Goal: Task Accomplishment & Management: Use online tool/utility

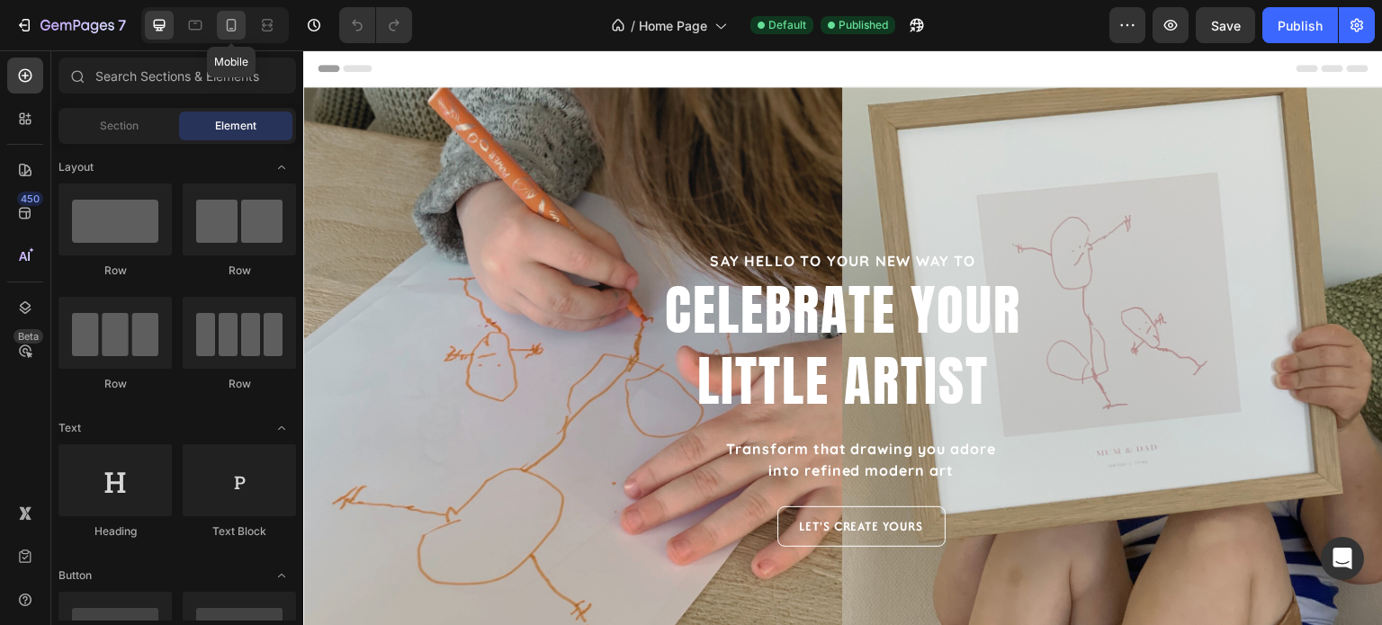
click at [235, 22] on icon at bounding box center [232, 25] width 10 height 13
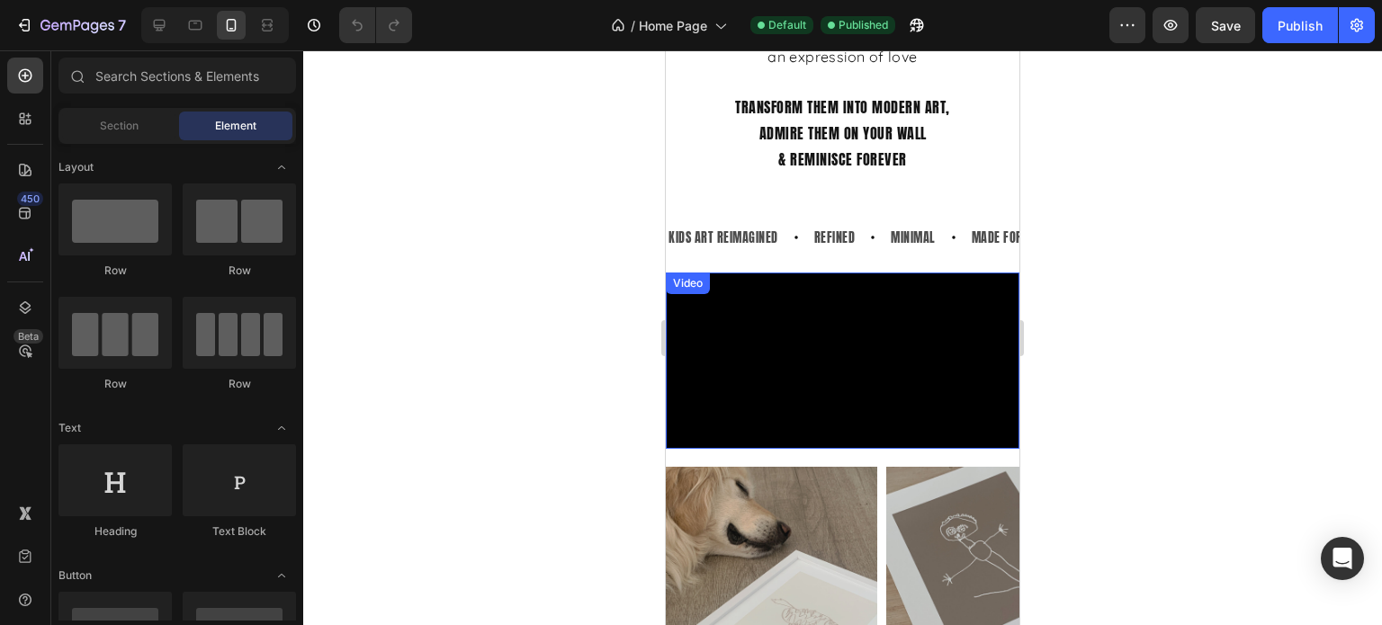
scroll to position [540, 0]
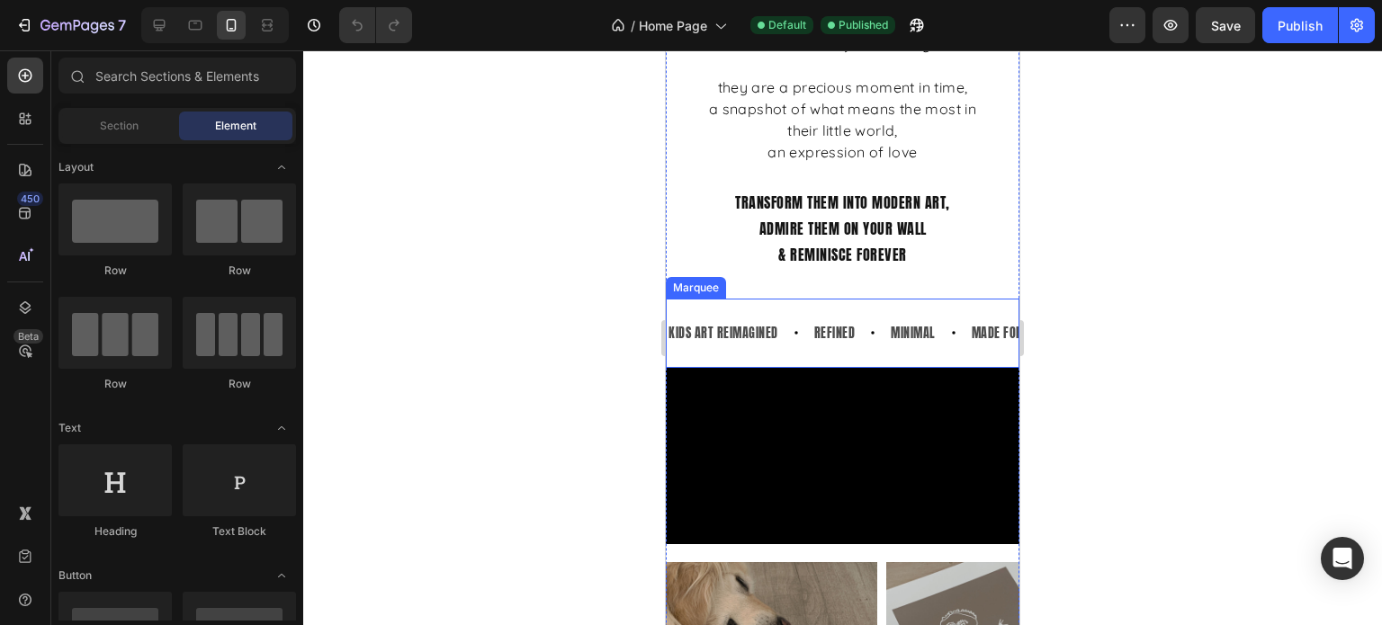
click at [950, 310] on div "KIDS ART REIMAGINED Text Block REFINED Text Block MINIMAL Text Block MADE FOR Y…" at bounding box center [843, 333] width 354 height 69
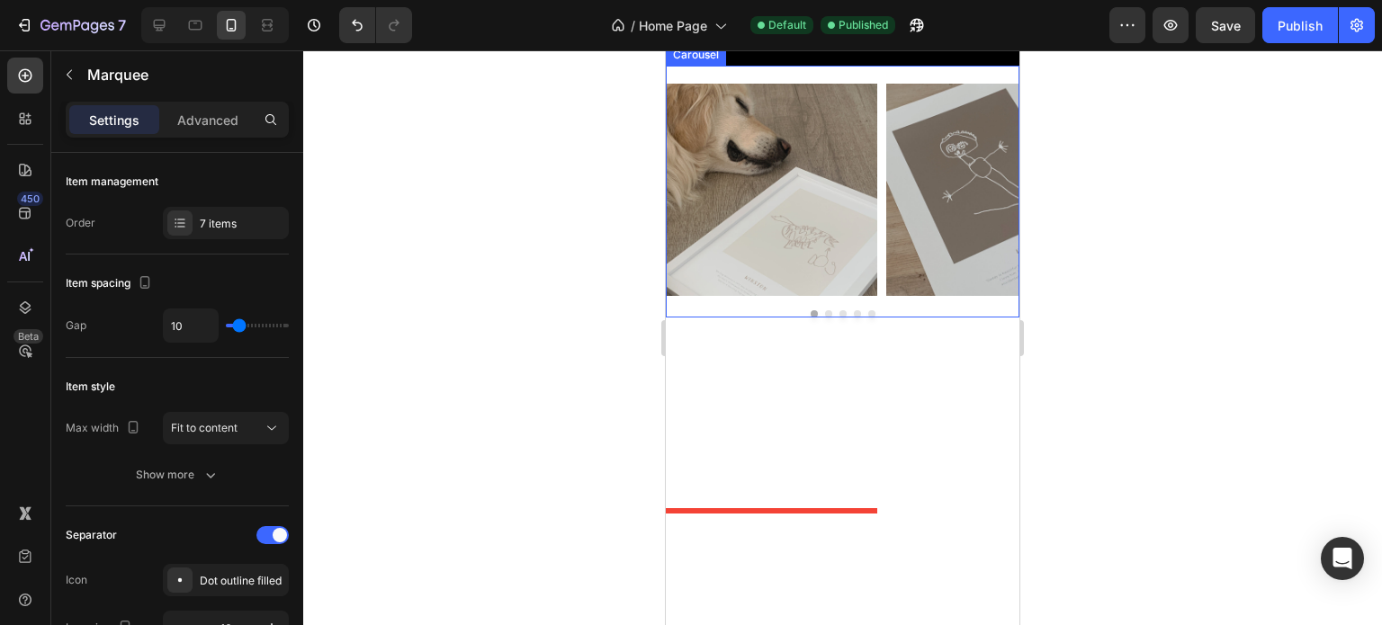
scroll to position [1050, 0]
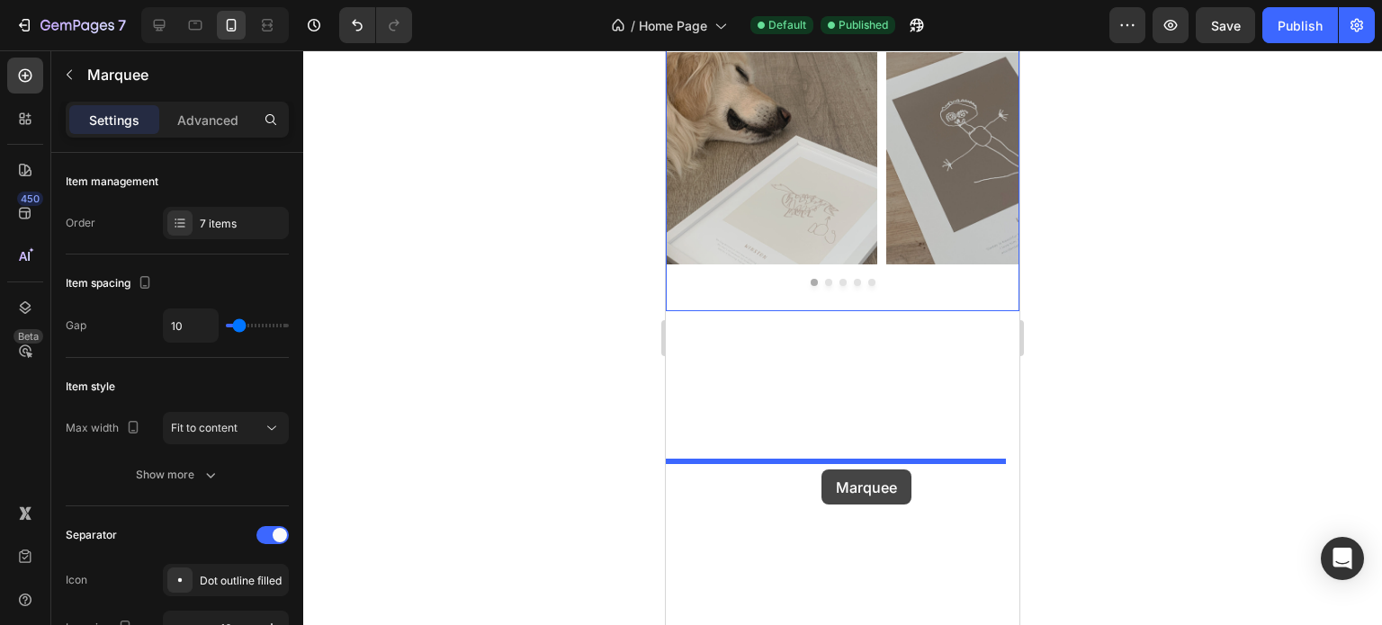
drag, startPoint x: 701, startPoint y: 285, endPoint x: 822, endPoint y: 470, distance: 220.9
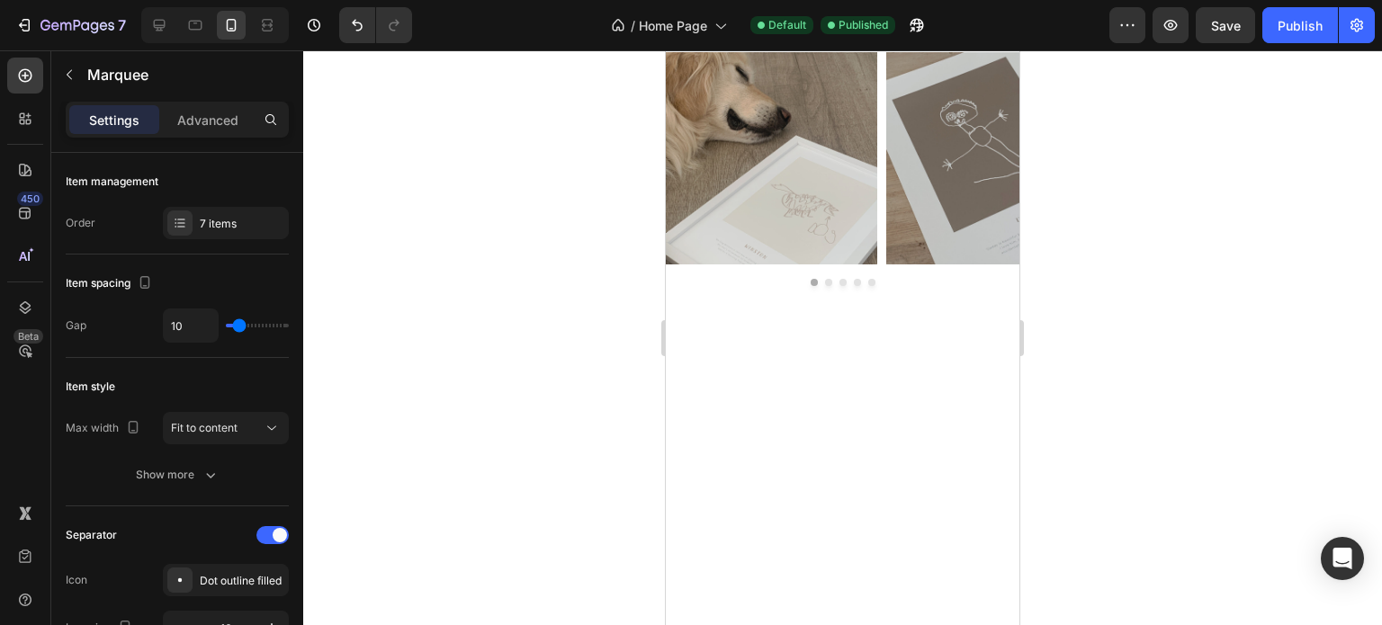
scroll to position [981, 0]
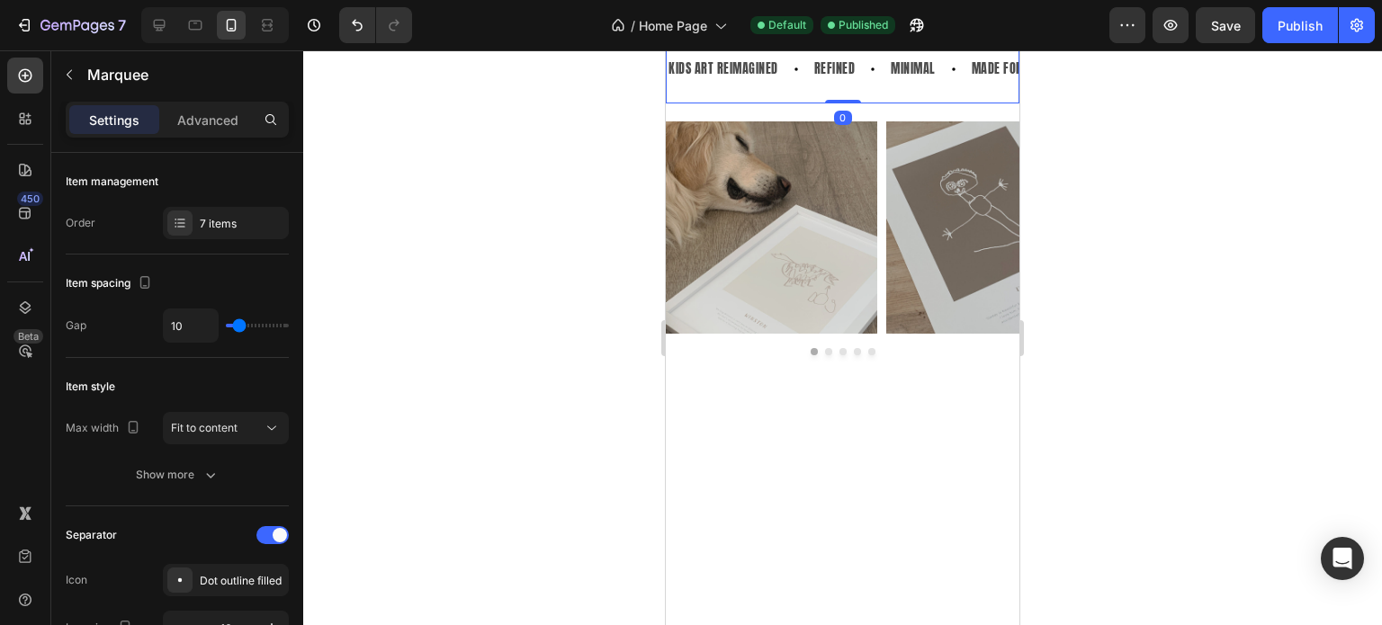
click at [1183, 456] on div at bounding box center [842, 337] width 1079 height 575
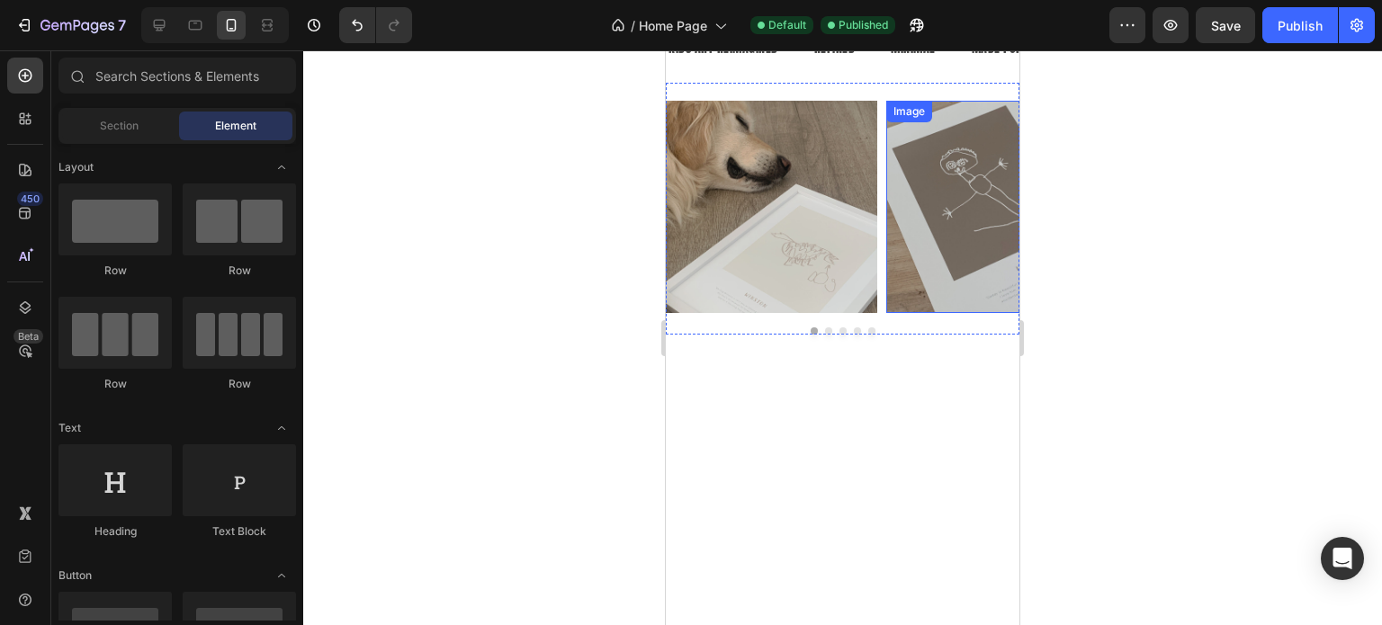
scroll to position [1161, 0]
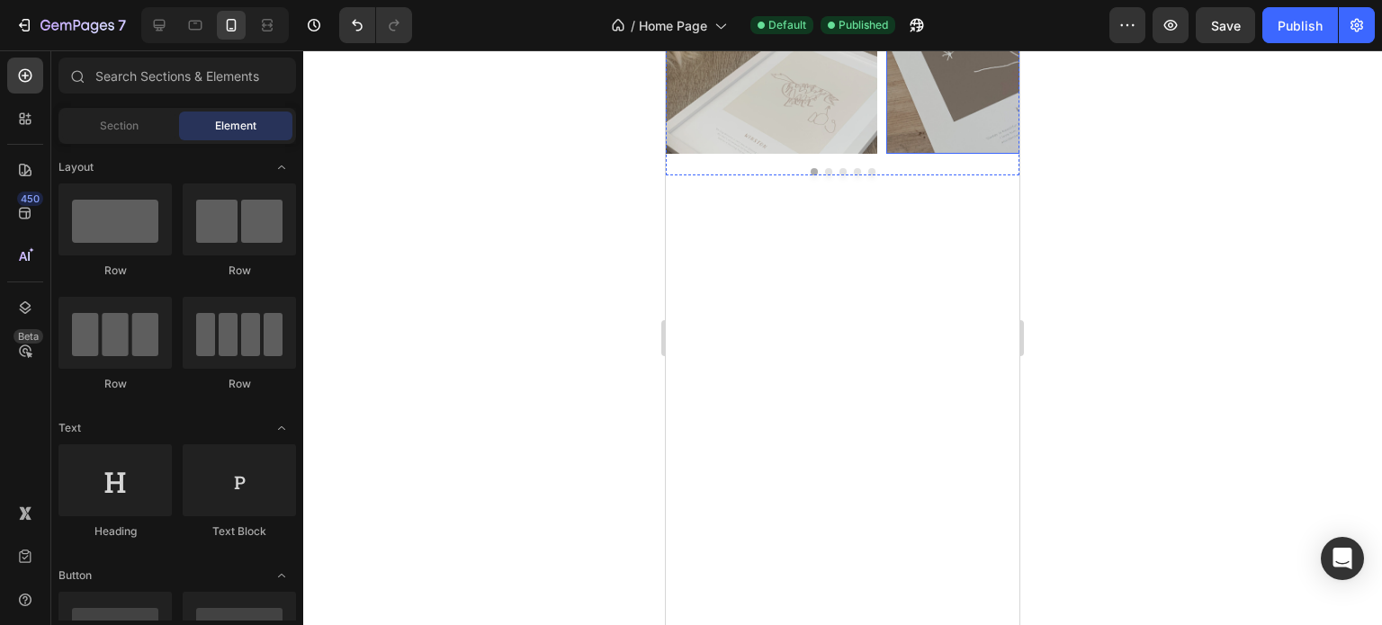
click at [1161, 373] on div at bounding box center [842, 337] width 1079 height 575
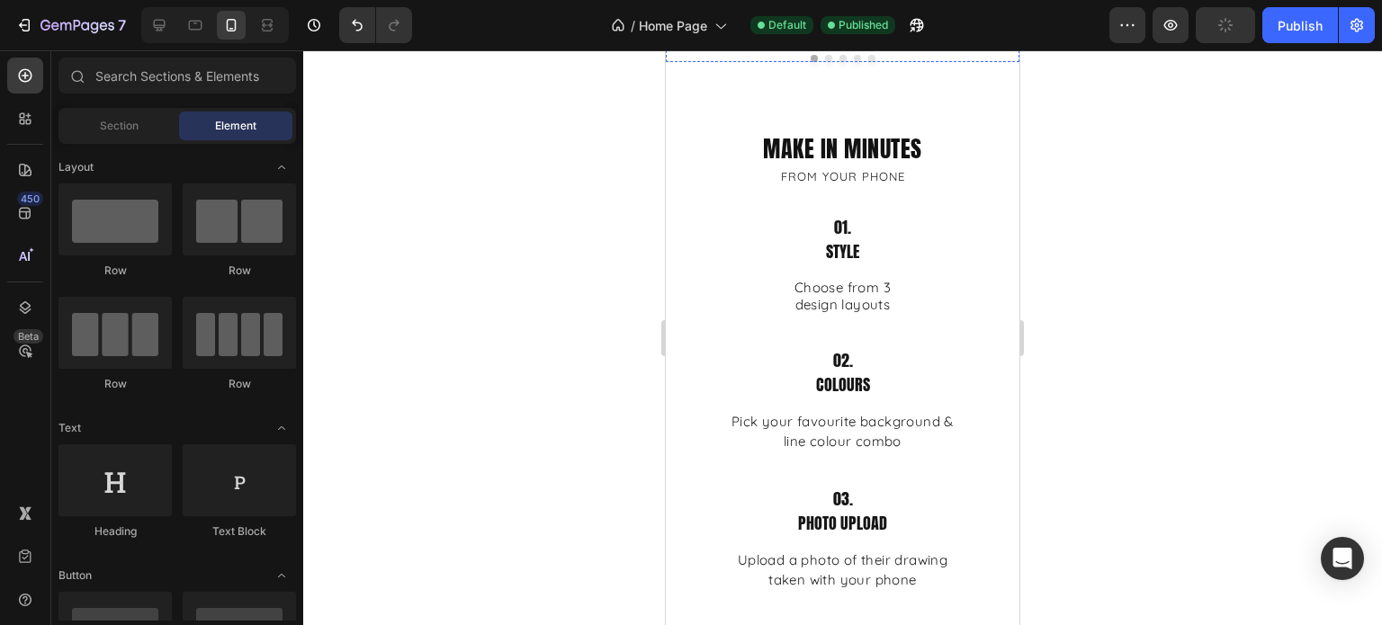
scroll to position [1251, 0]
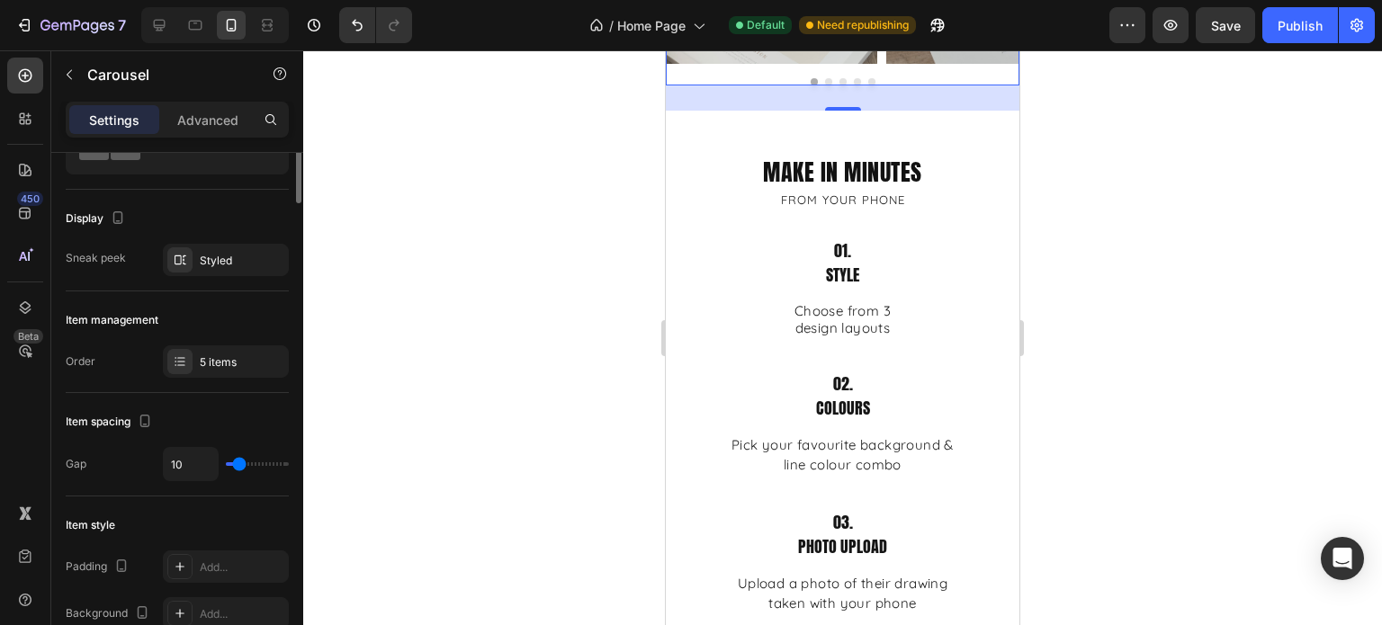
scroll to position [0, 0]
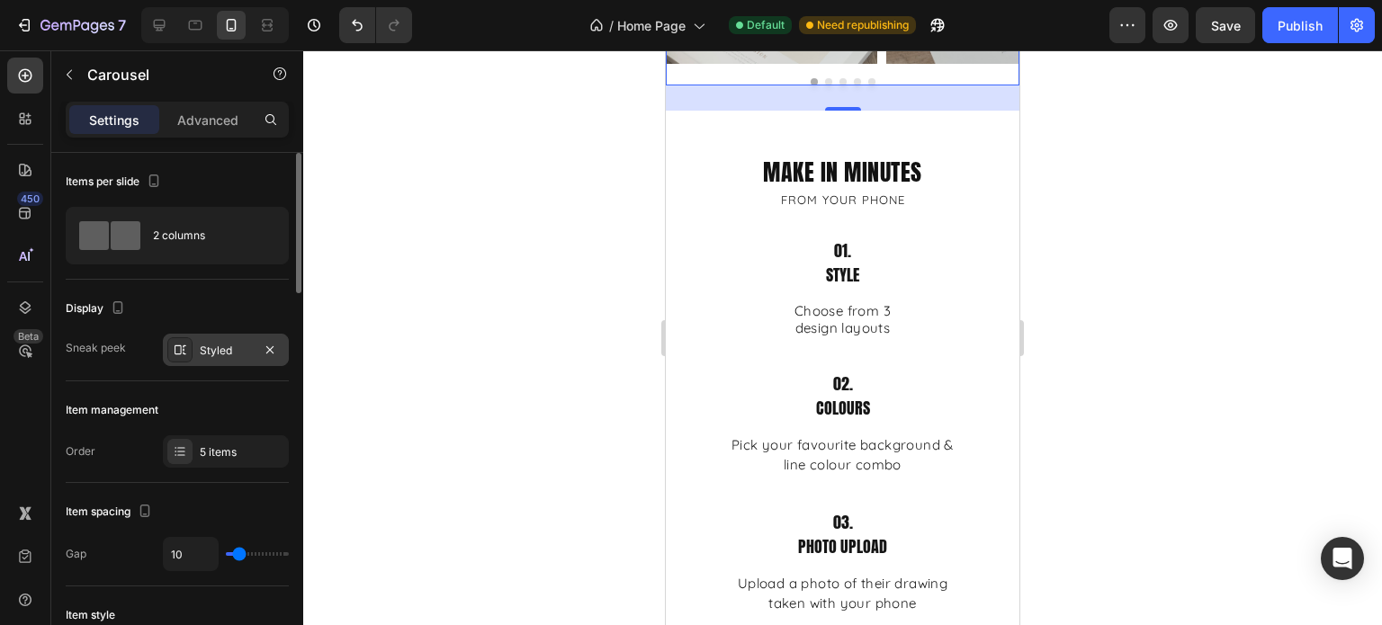
click at [215, 352] on div "Styled" at bounding box center [226, 351] width 52 height 16
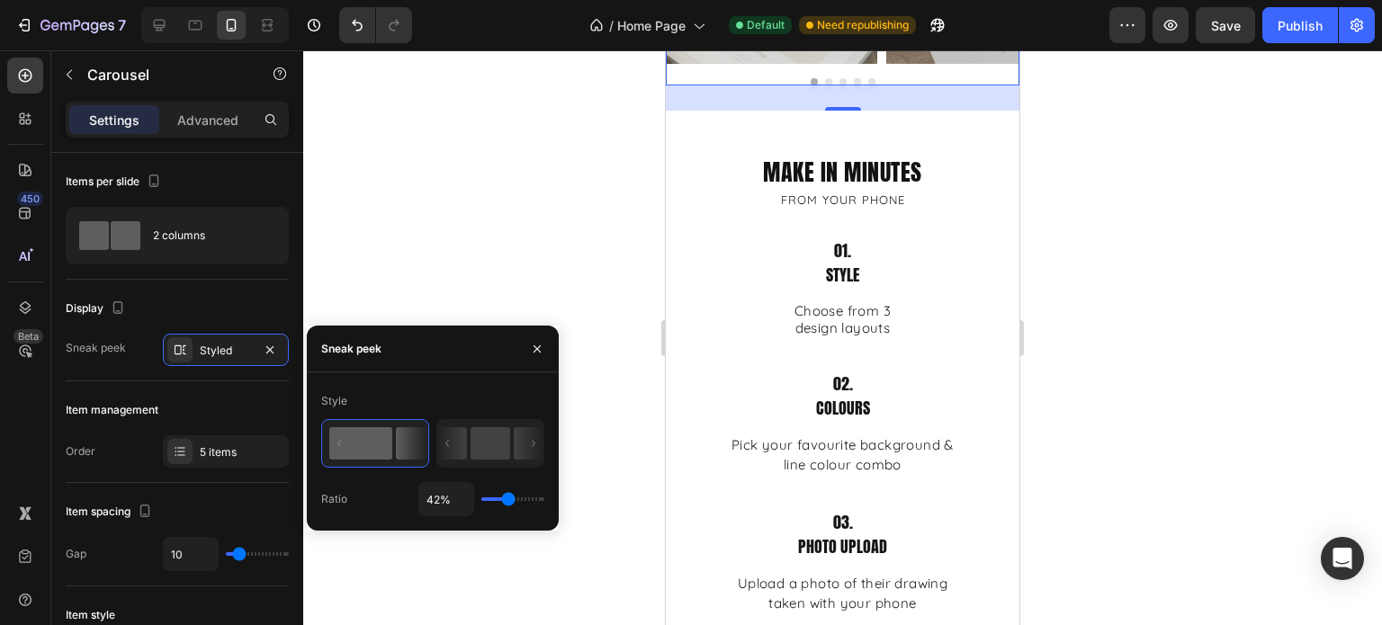
type input "38%"
type input "38"
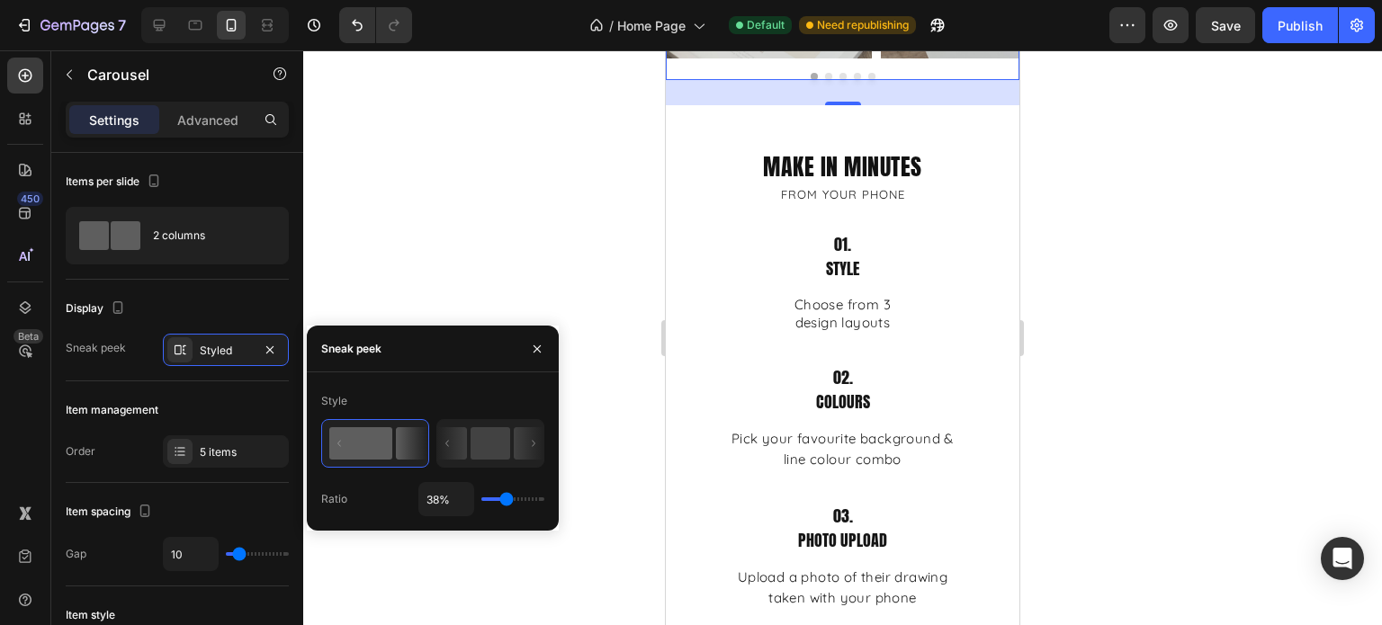
type input "22%"
type input "22"
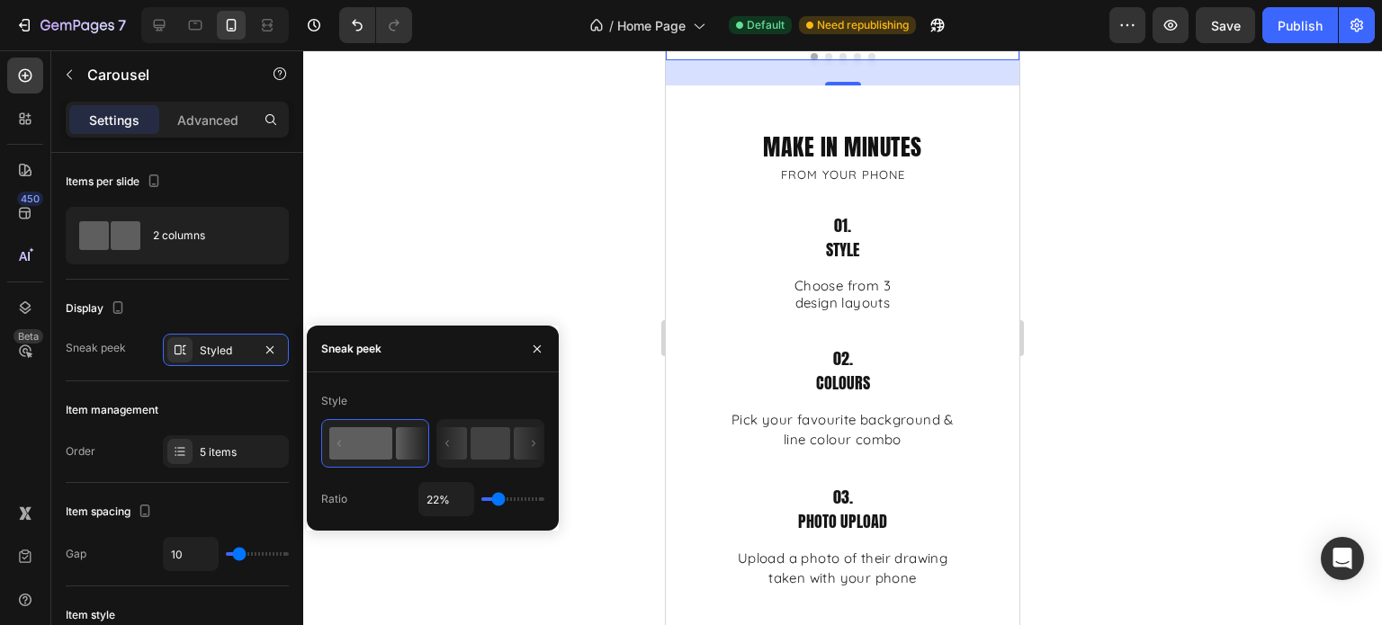
type input "41%"
type input "41"
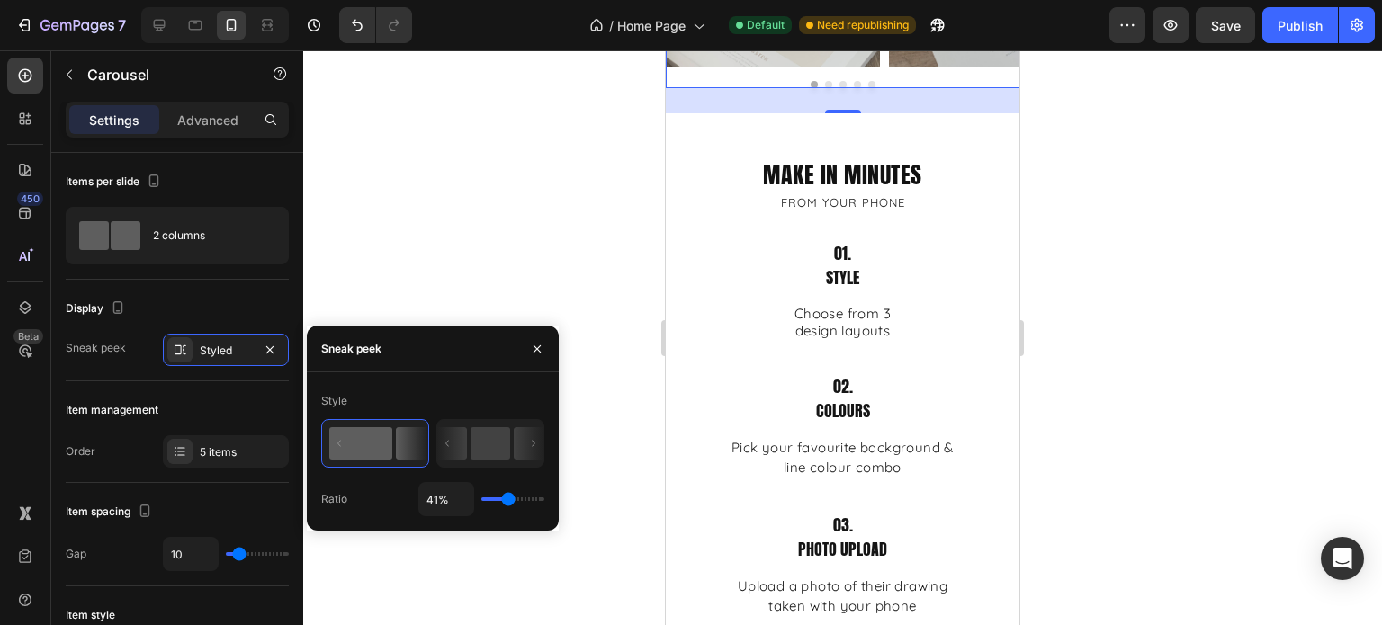
type input "44%"
type input "44"
type input "47%"
type input "47"
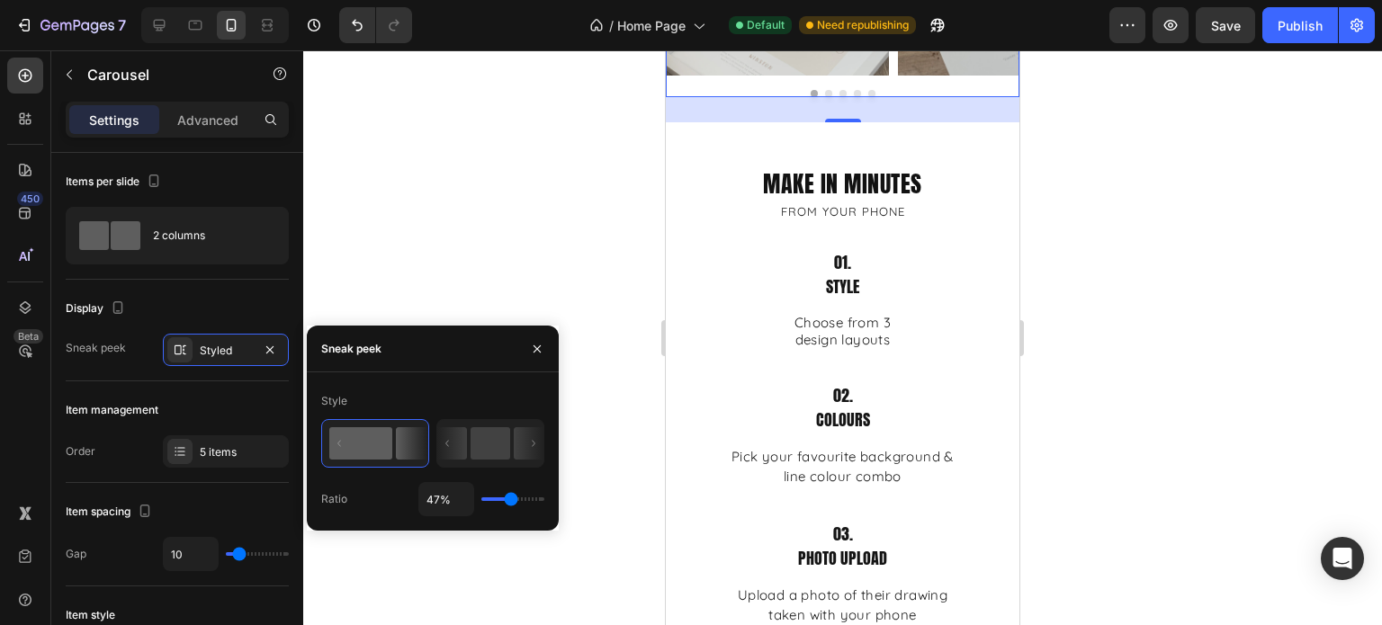
type input "50%"
type input "50"
type input "53%"
type input "53"
type input "54%"
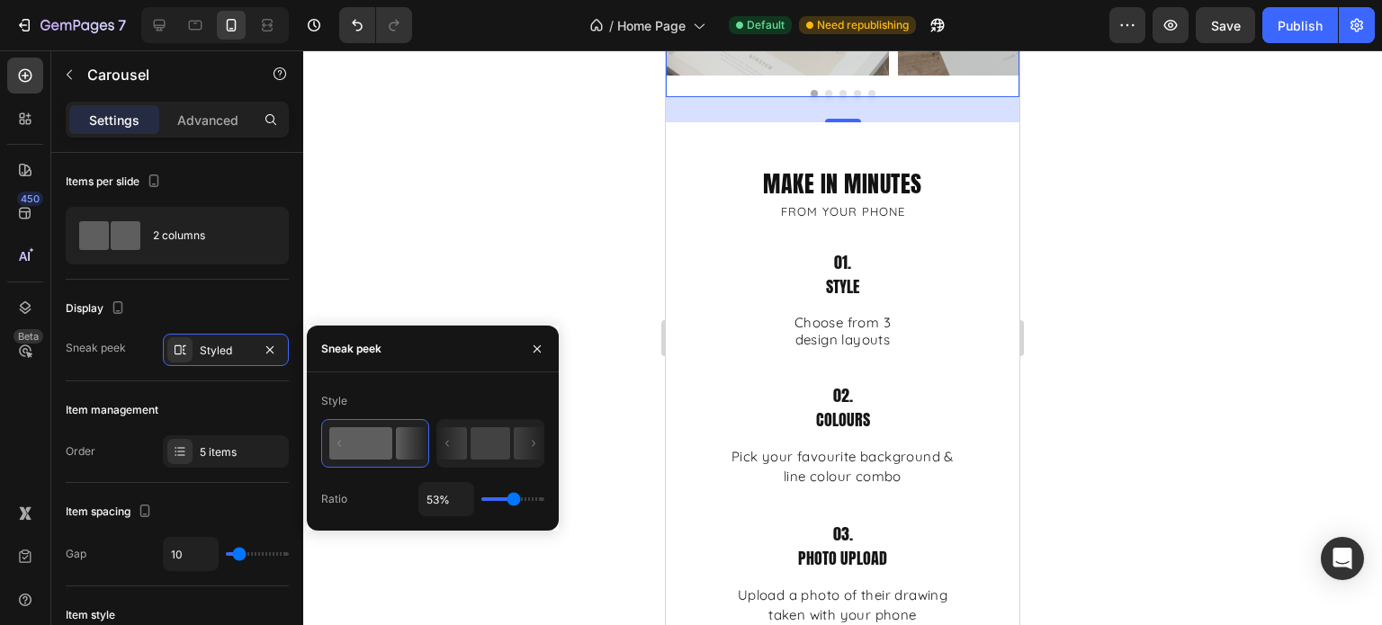
type input "54"
type input "57%"
type input "57"
type input "59%"
type input "59"
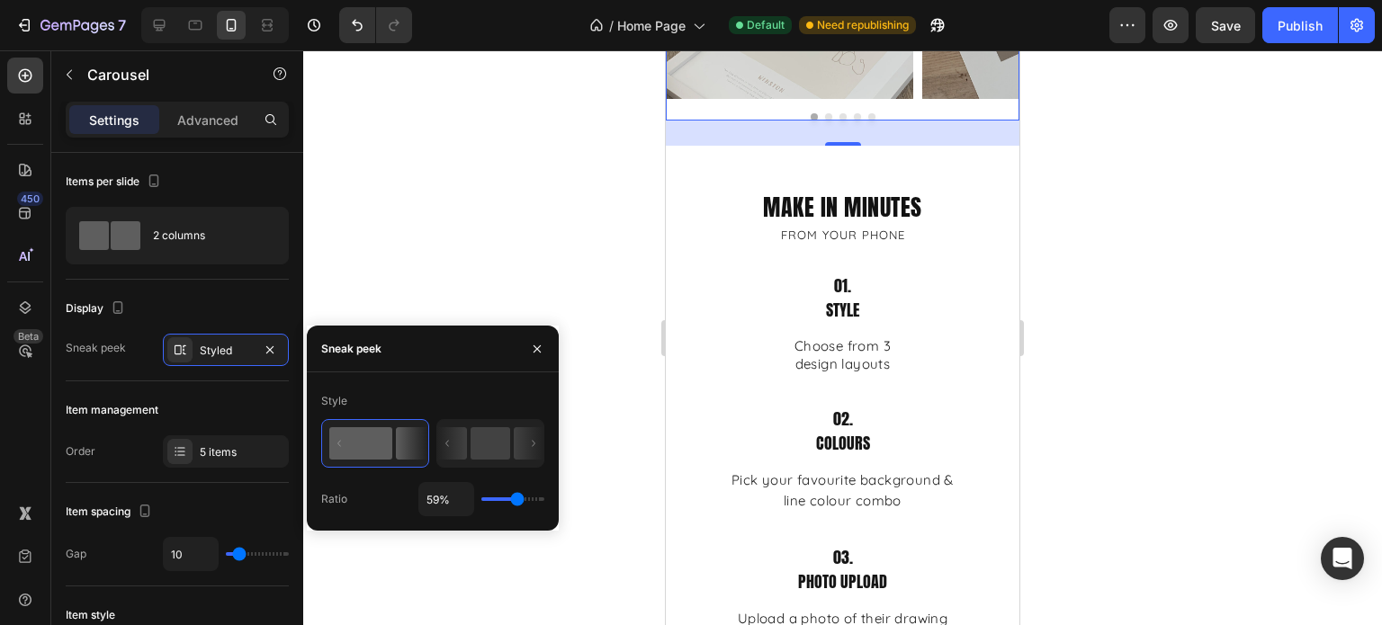
type input "64%"
type input "64"
type input "67%"
type input "67"
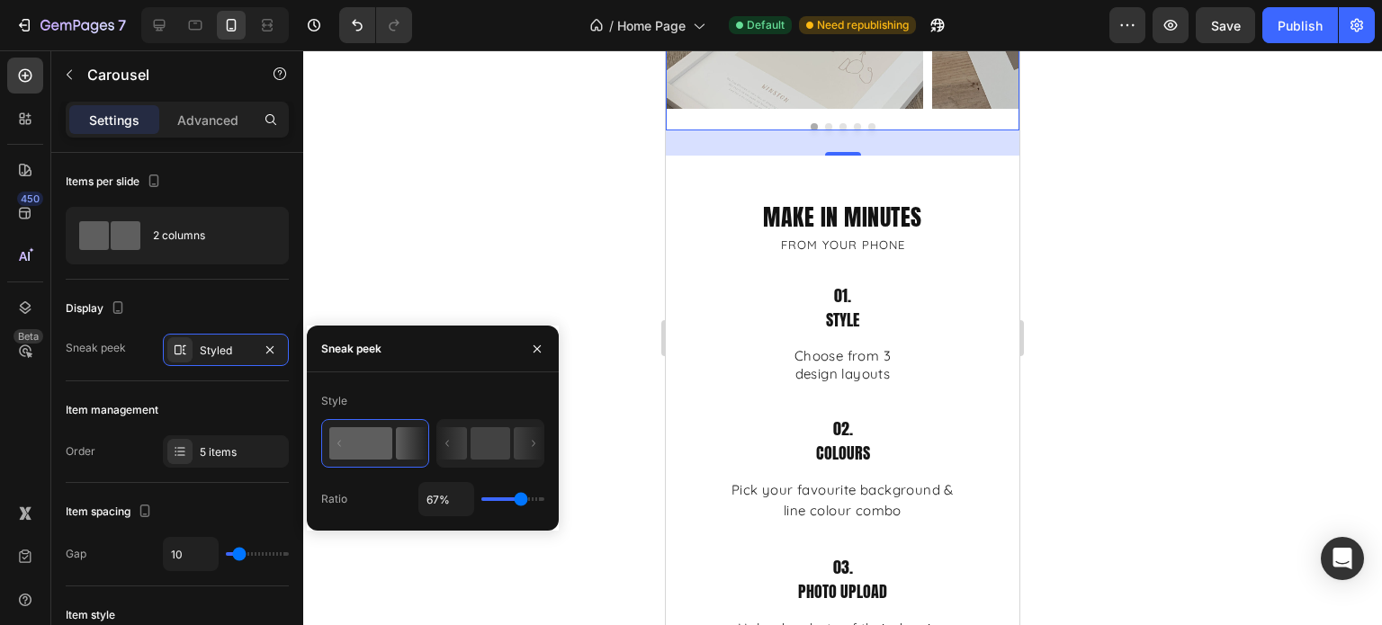
type input "69%"
type input "69"
type input "72%"
type input "72"
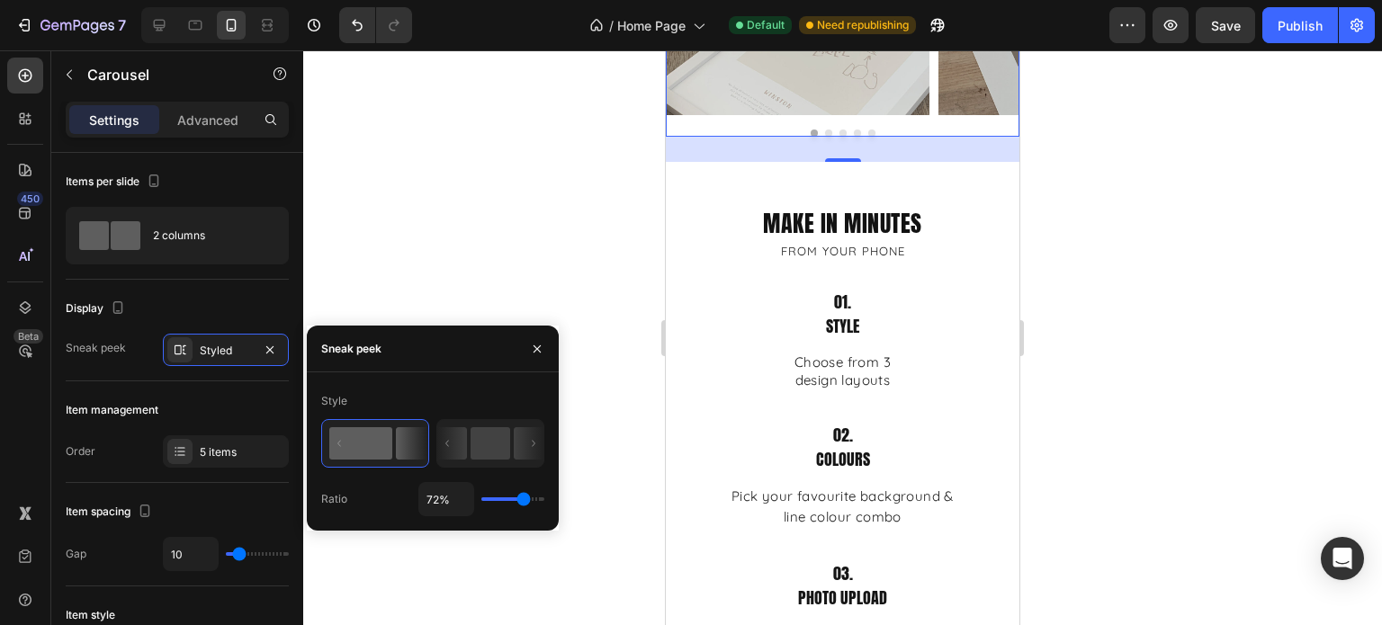
type input "70%"
type input "70"
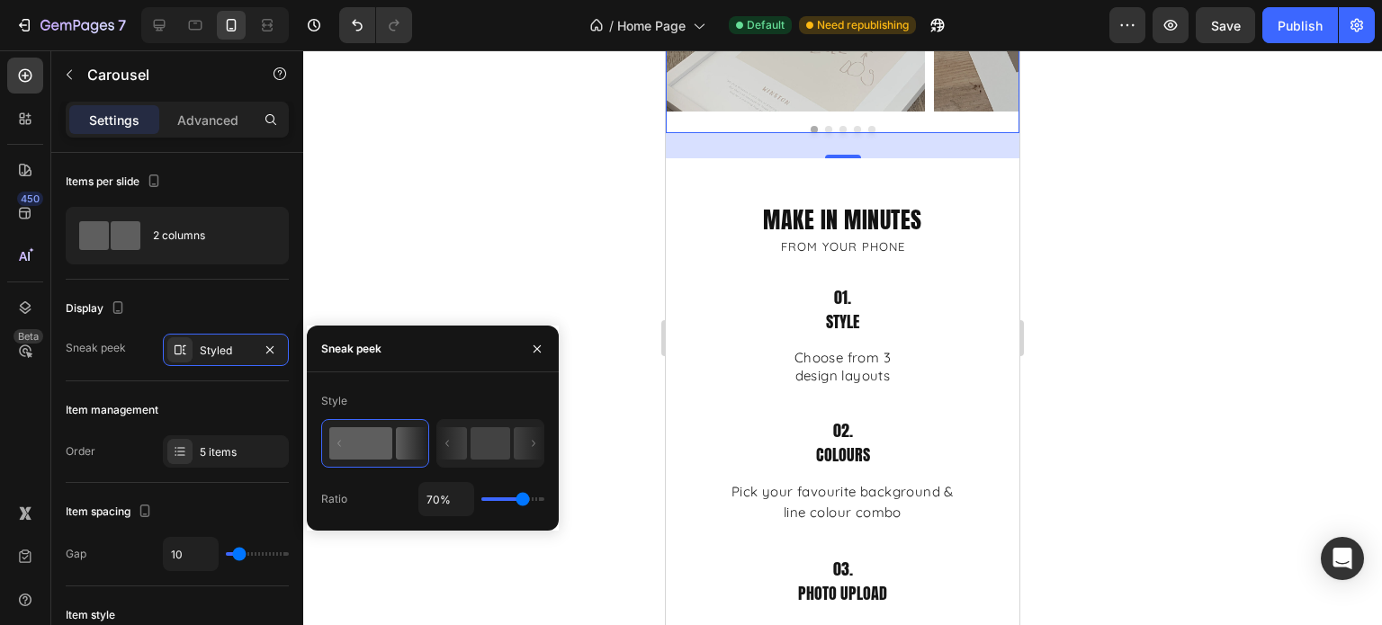
type input "72%"
type input "72"
type input "79%"
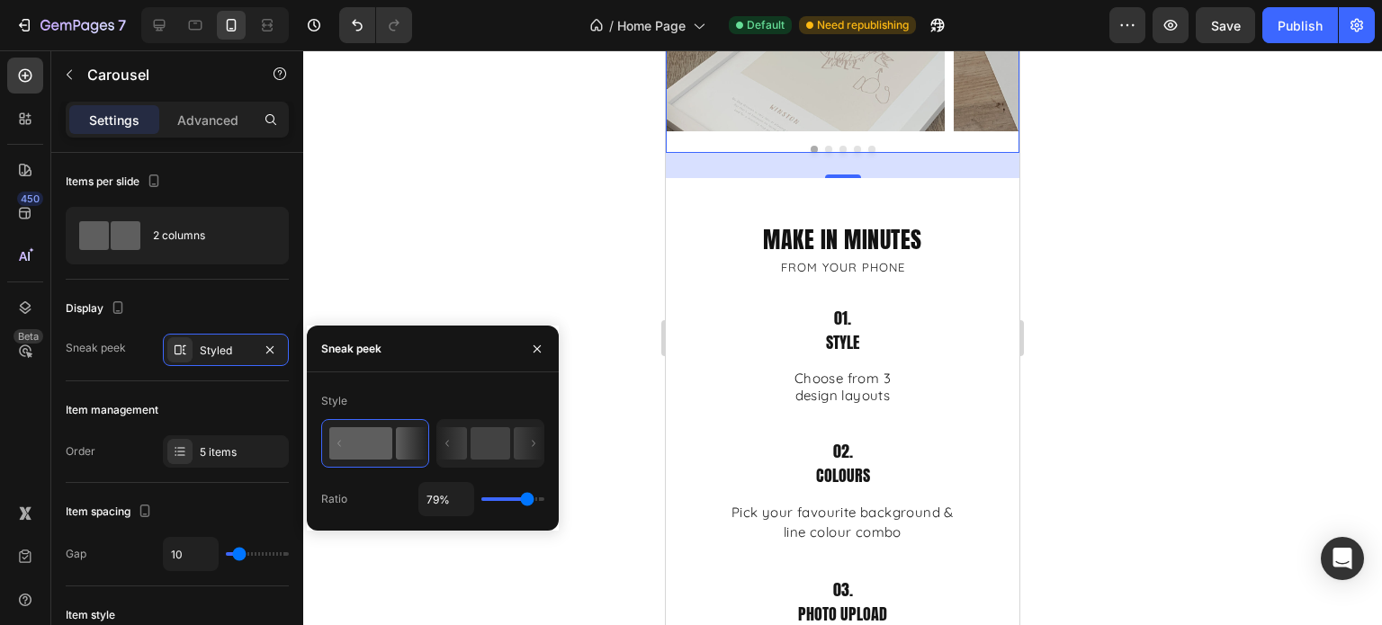
drag, startPoint x: 507, startPoint y: 495, endPoint x: 526, endPoint y: 499, distance: 19.4
type input "79"
click at [526, 499] on input "range" at bounding box center [512, 500] width 63 height 4
click at [1163, 457] on div at bounding box center [842, 337] width 1079 height 575
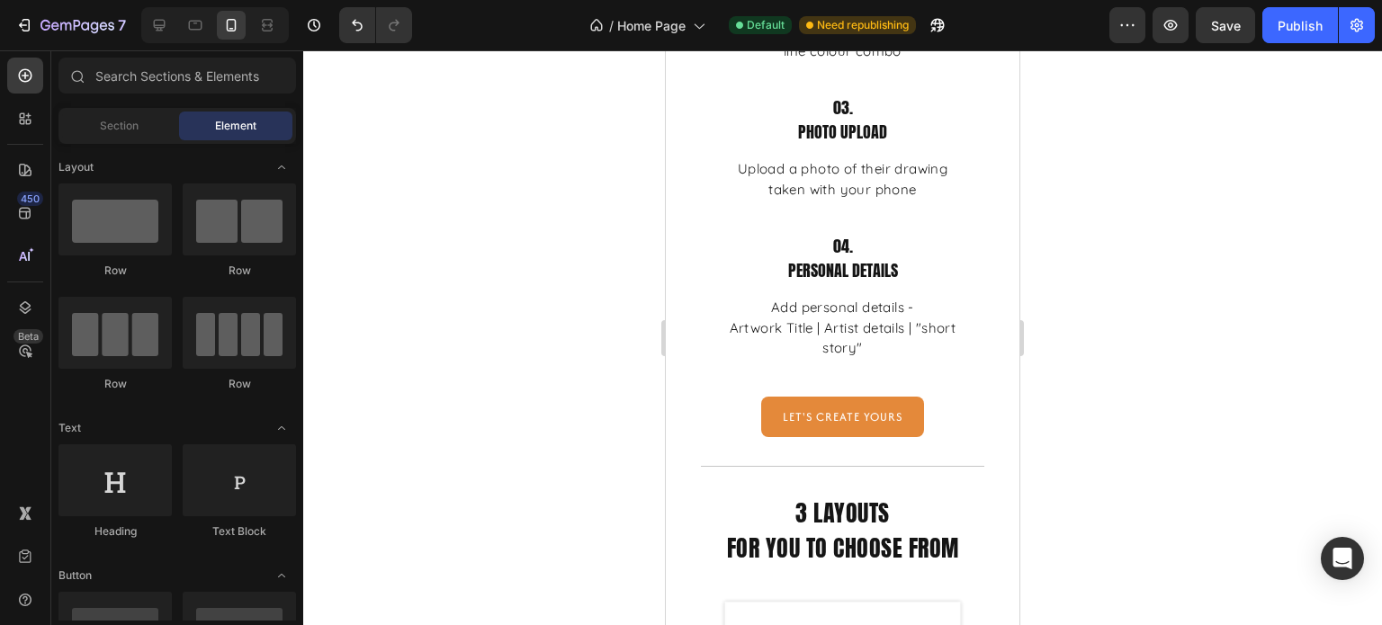
scroll to position [2609, 0]
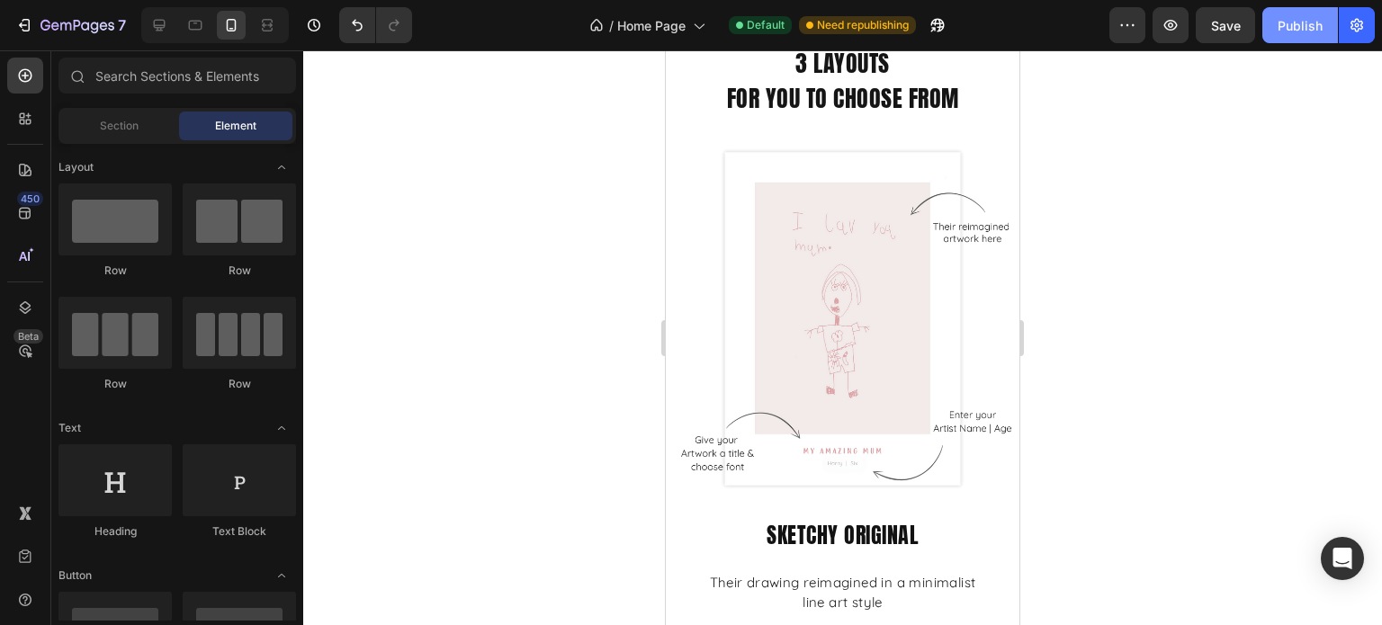
click at [1280, 31] on div "Publish" at bounding box center [1300, 25] width 45 height 19
click at [1162, 295] on div at bounding box center [842, 337] width 1079 height 575
